Goal: Transaction & Acquisition: Purchase product/service

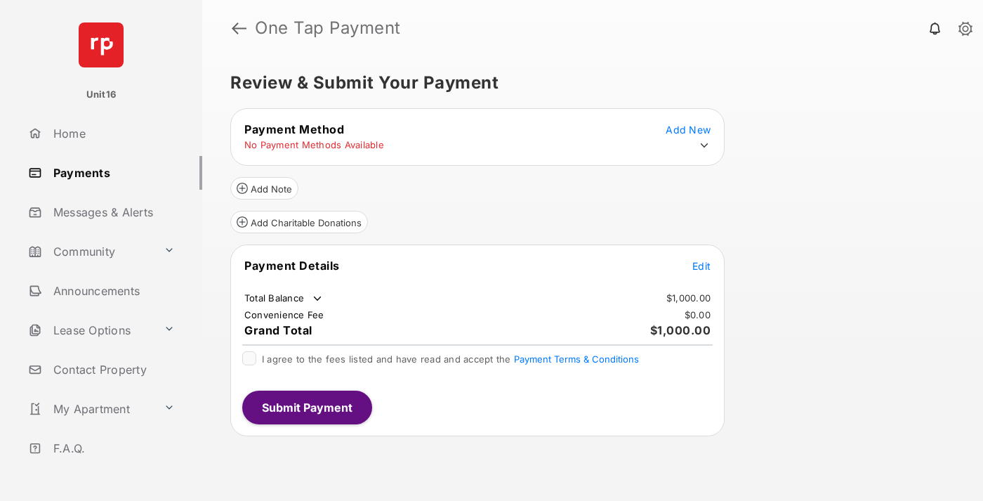
click at [702, 266] on span "Edit" at bounding box center [702, 266] width 18 height 12
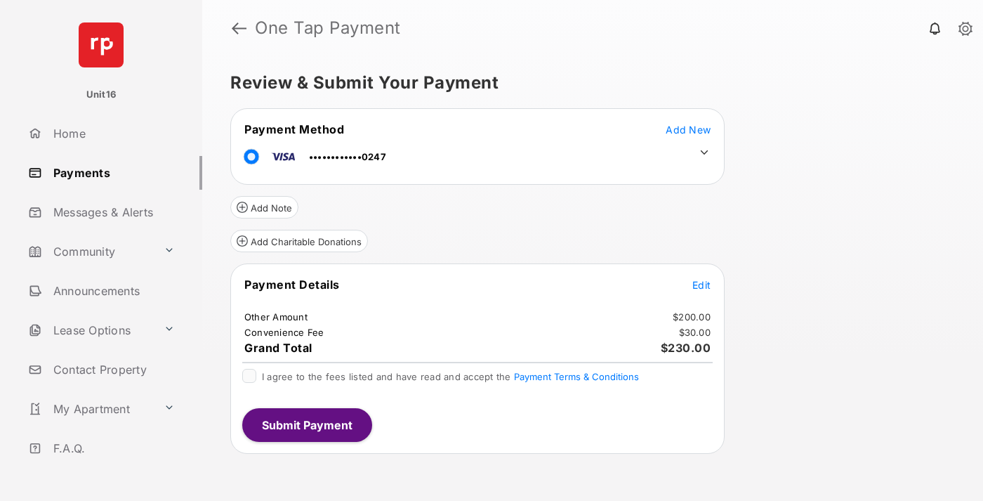
click at [704, 152] on icon at bounding box center [704, 152] width 13 height 13
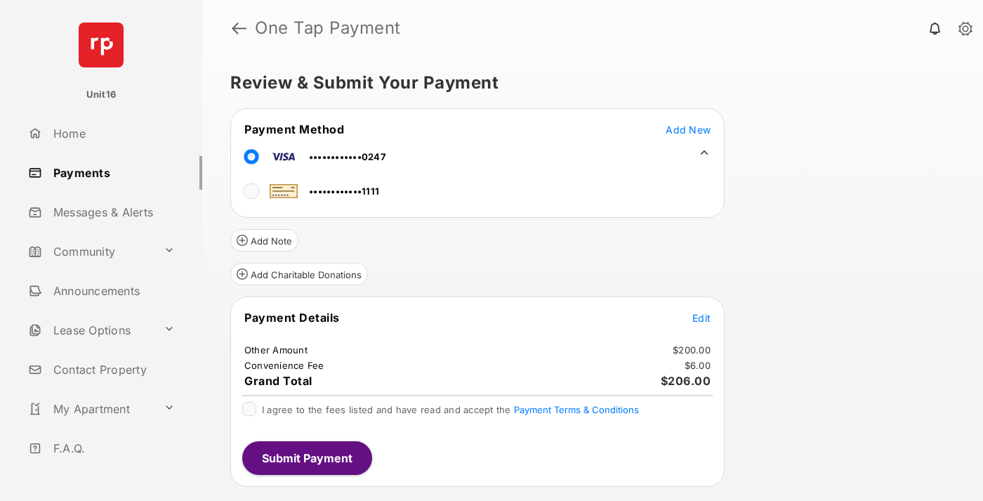
click at [702, 317] on span "Edit" at bounding box center [702, 318] width 18 height 12
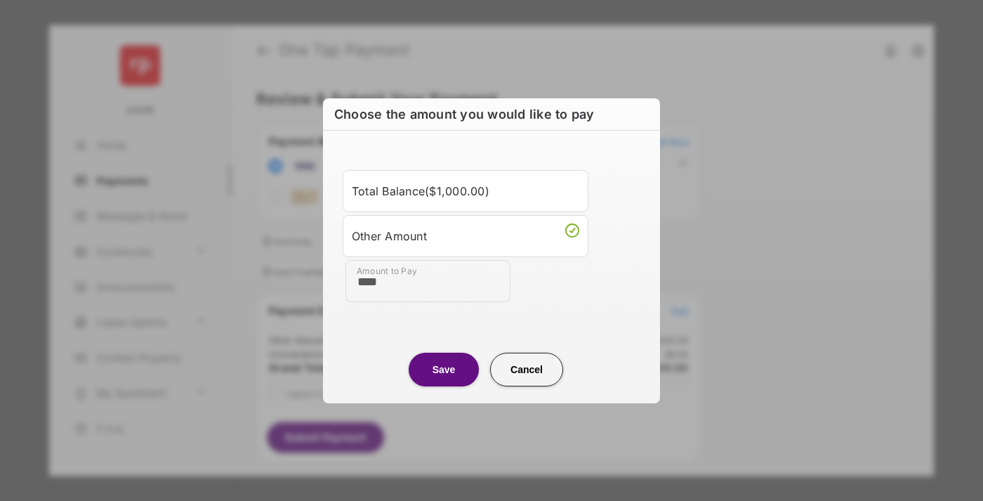
click at [444, 369] on button "Save" at bounding box center [444, 370] width 70 height 34
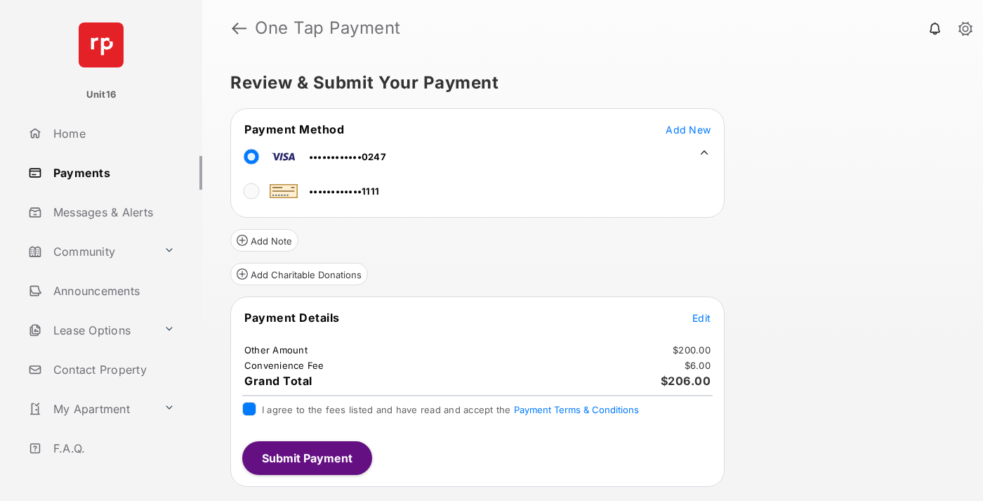
click at [306, 457] on button "Submit Payment" at bounding box center [307, 458] width 130 height 34
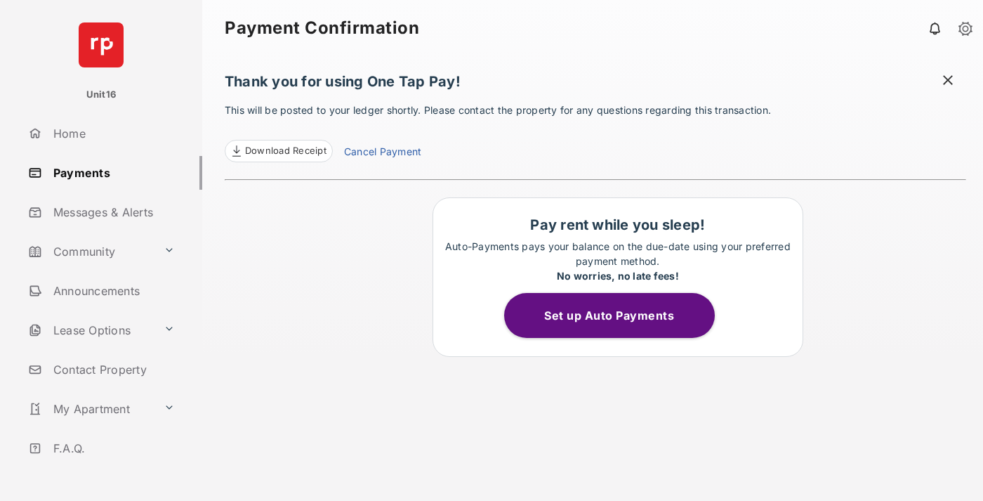
click at [382, 153] on link "Cancel Payment" at bounding box center [382, 153] width 77 height 18
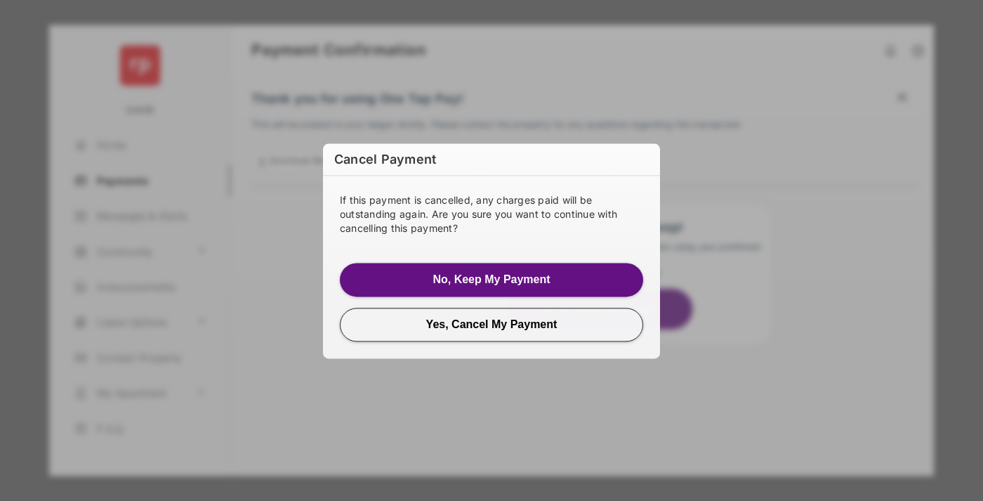
click at [492, 324] on button "Yes, Cancel My Payment" at bounding box center [491, 325] width 303 height 34
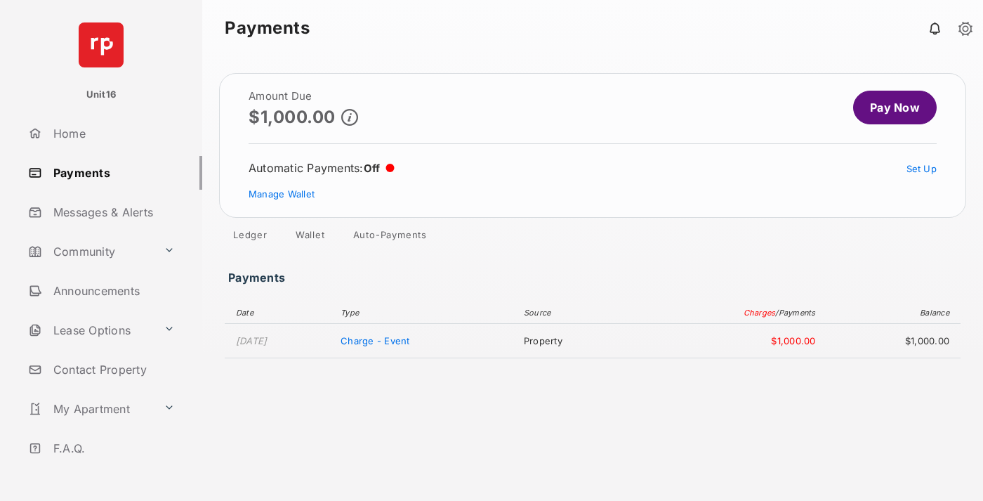
click at [282, 194] on link "Manage Wallet" at bounding box center [282, 193] width 66 height 11
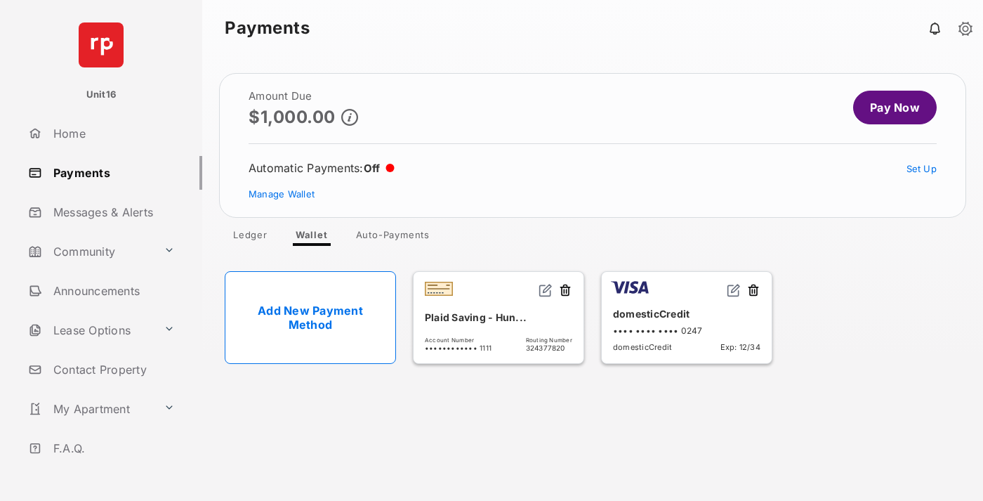
click at [754, 291] on button at bounding box center [754, 291] width 14 height 16
